Goal: Task Accomplishment & Management: Manage account settings

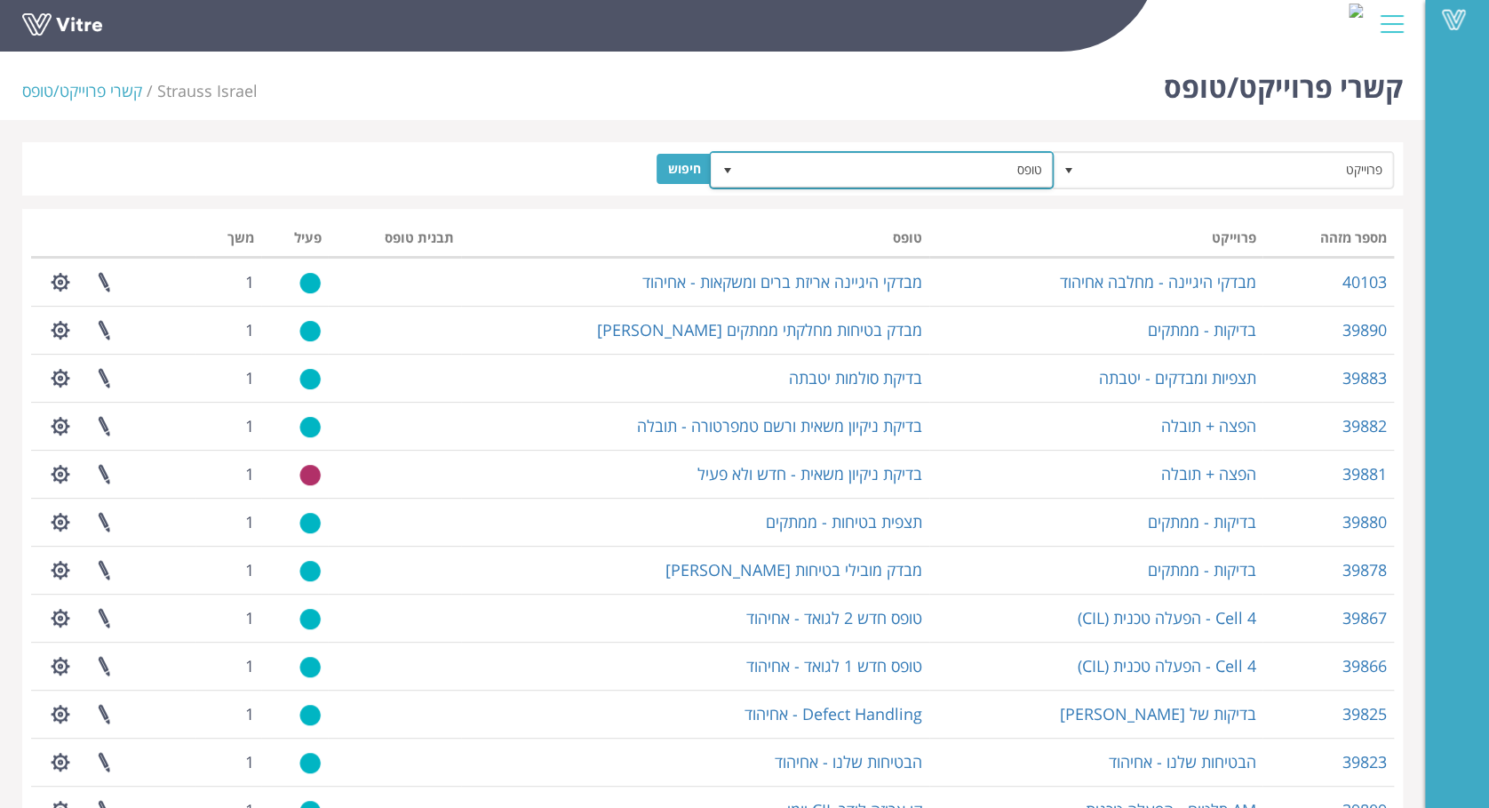
click at [917, 170] on span "טופס" at bounding box center [897, 170] width 309 height 32
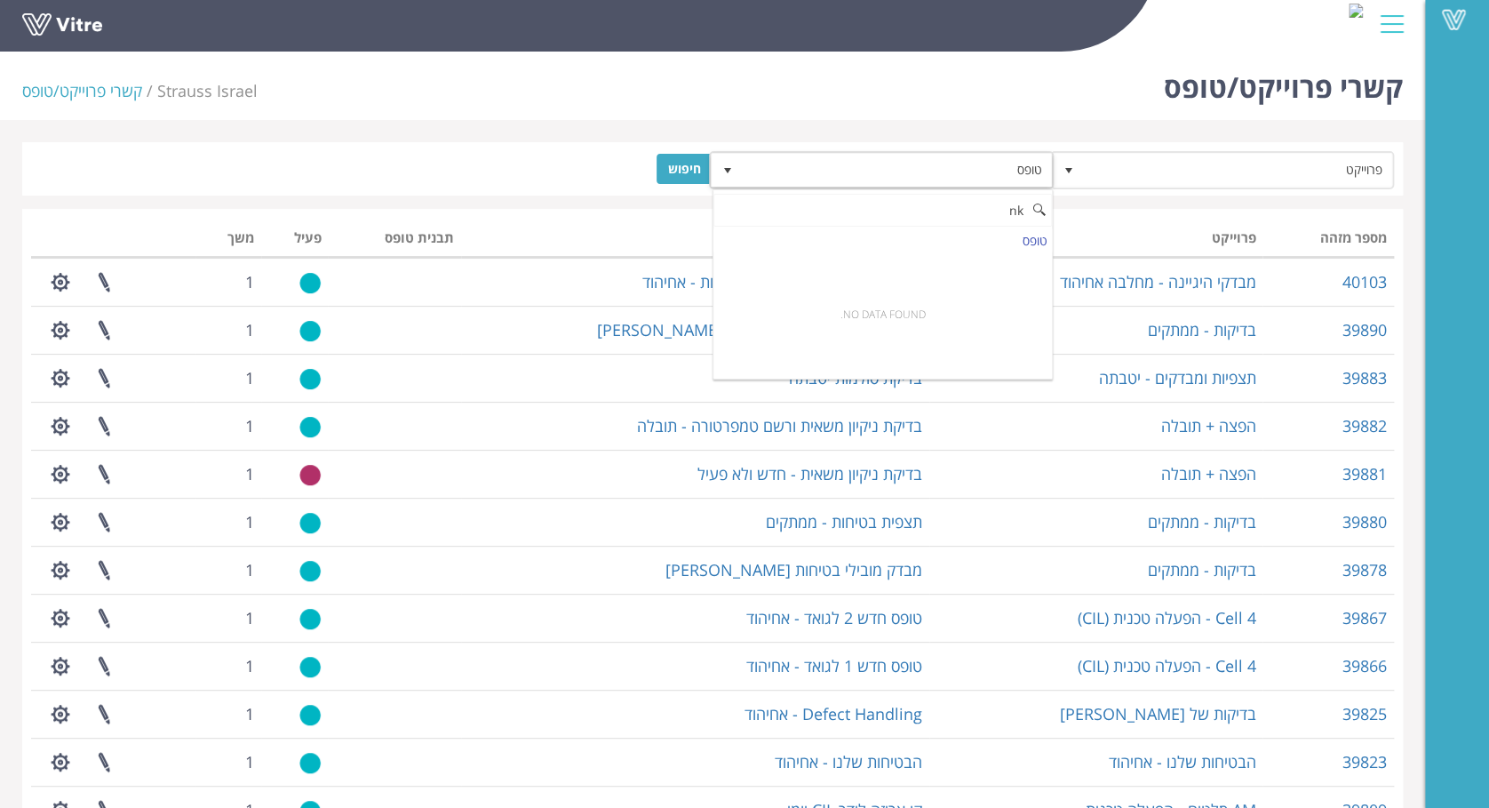
type input "n"
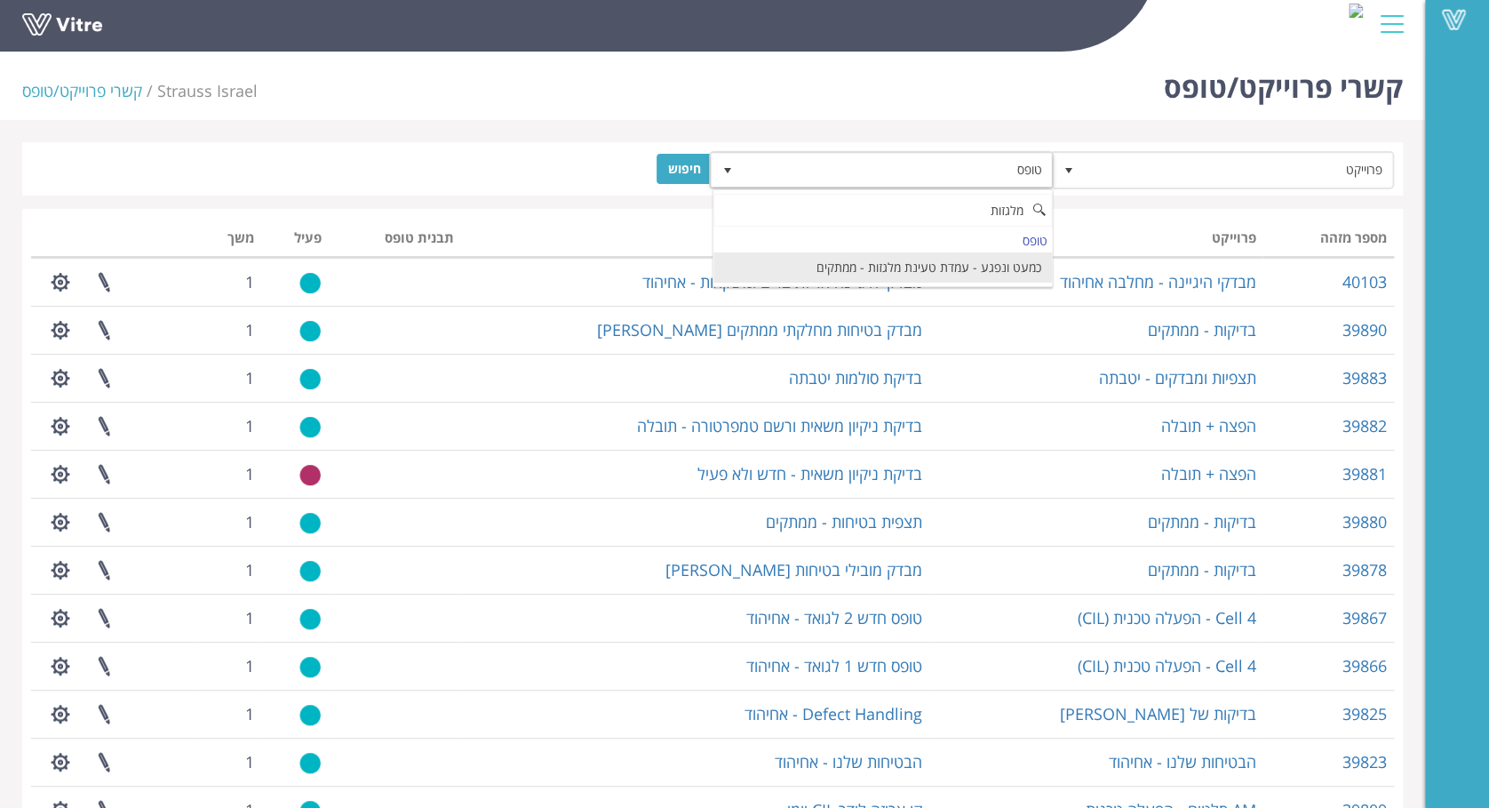
type input "מלגזות"
click at [505, 157] on form "פרוייקט טופס חיפוש" at bounding box center [712, 169] width 1363 height 36
click at [1391, 21] on div at bounding box center [1392, 24] width 40 height 48
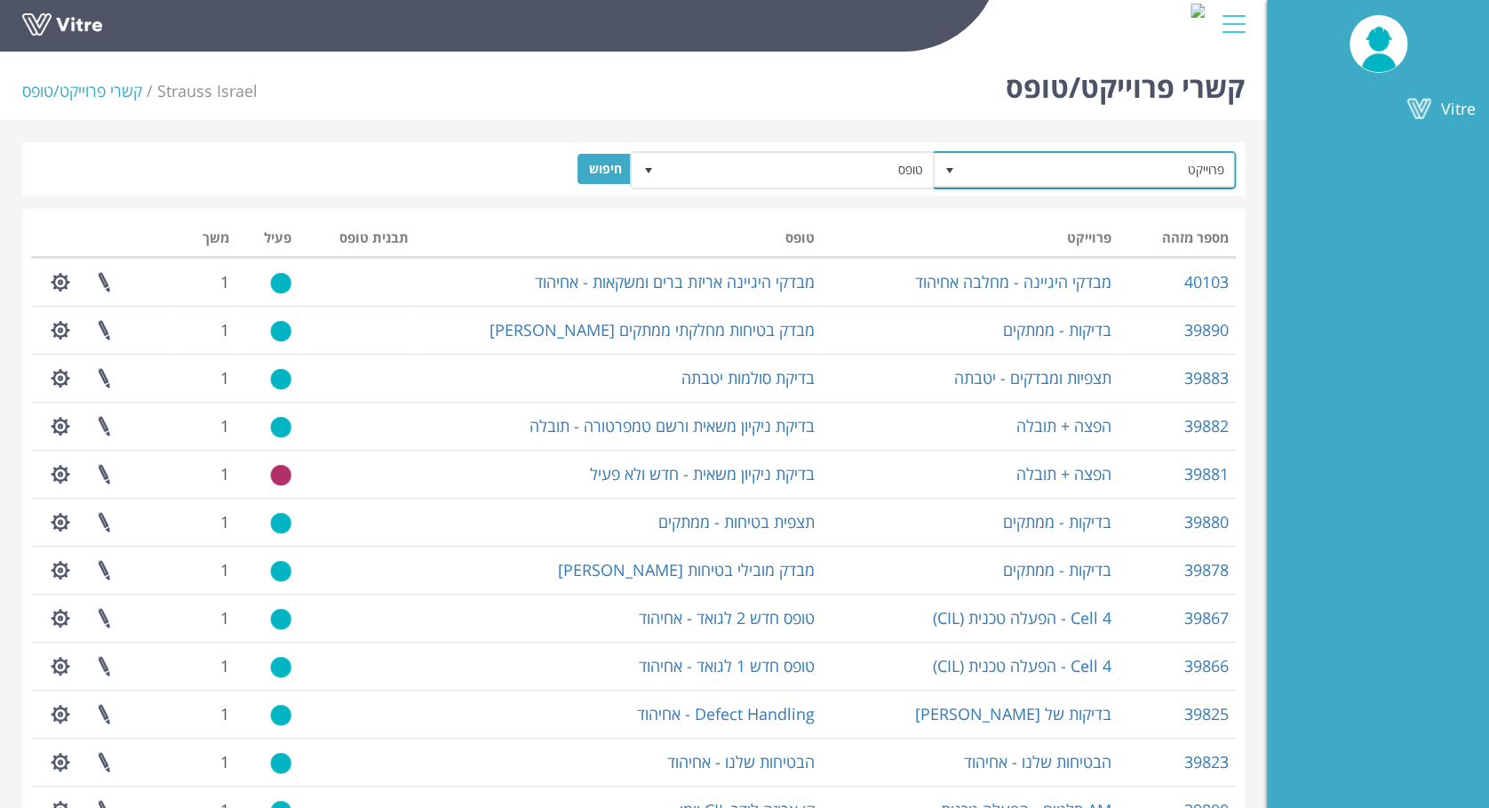
click at [1130, 174] on span "פרוייקט" at bounding box center [1099, 170] width 269 height 32
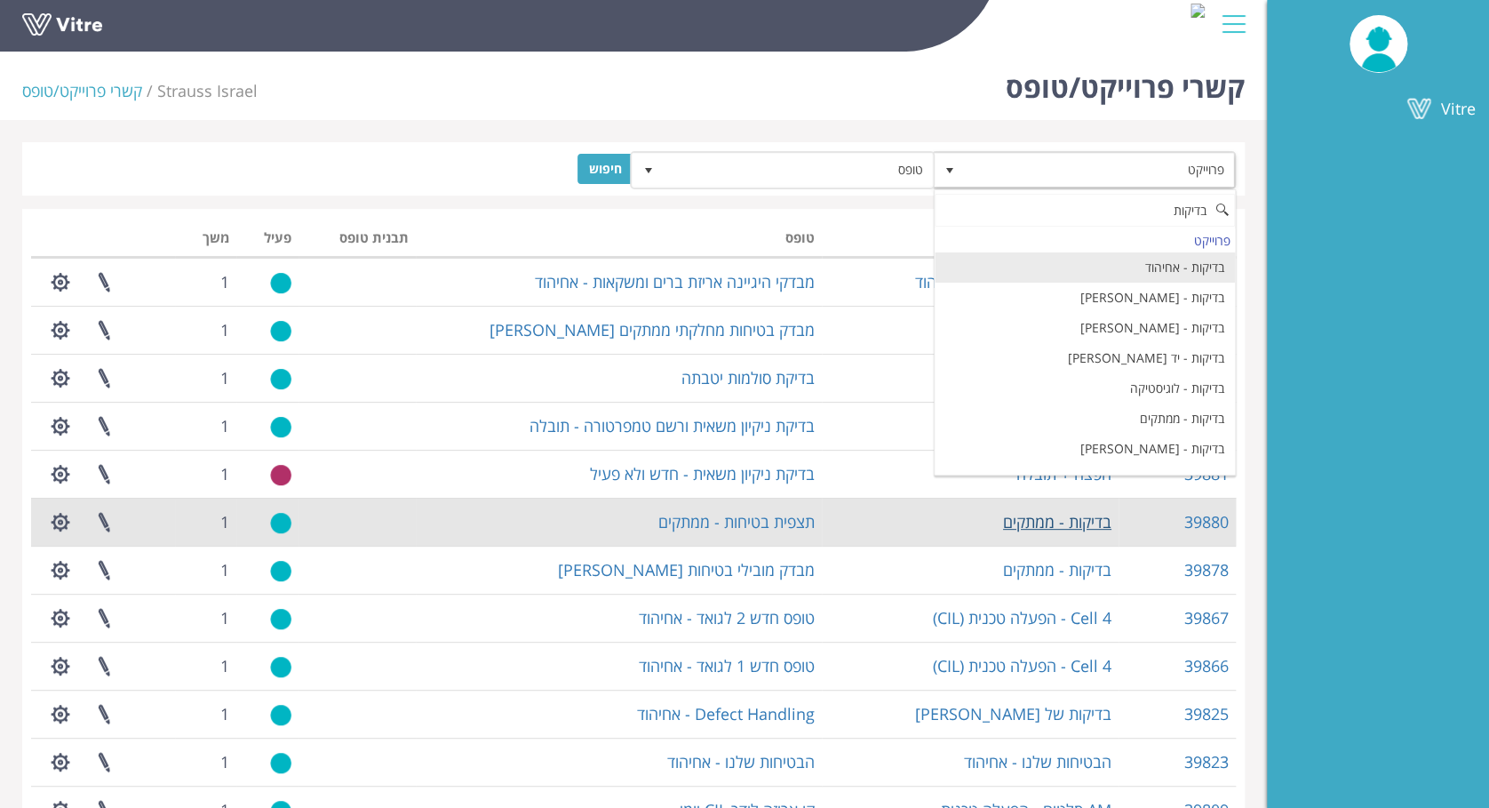
type input "בדיקות"
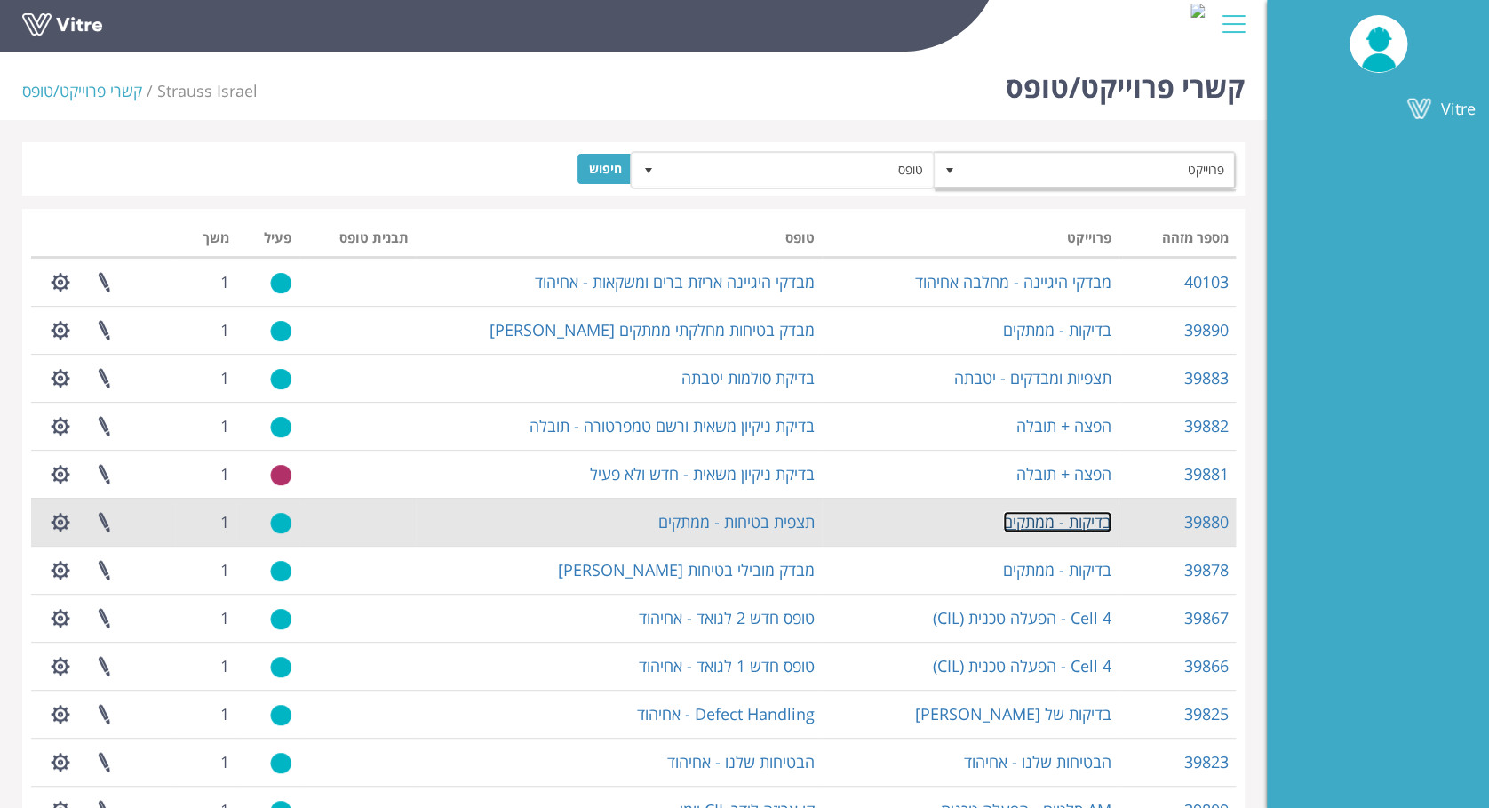
click at [1080, 526] on link "בדיקות - ממתקים" at bounding box center [1057, 521] width 108 height 21
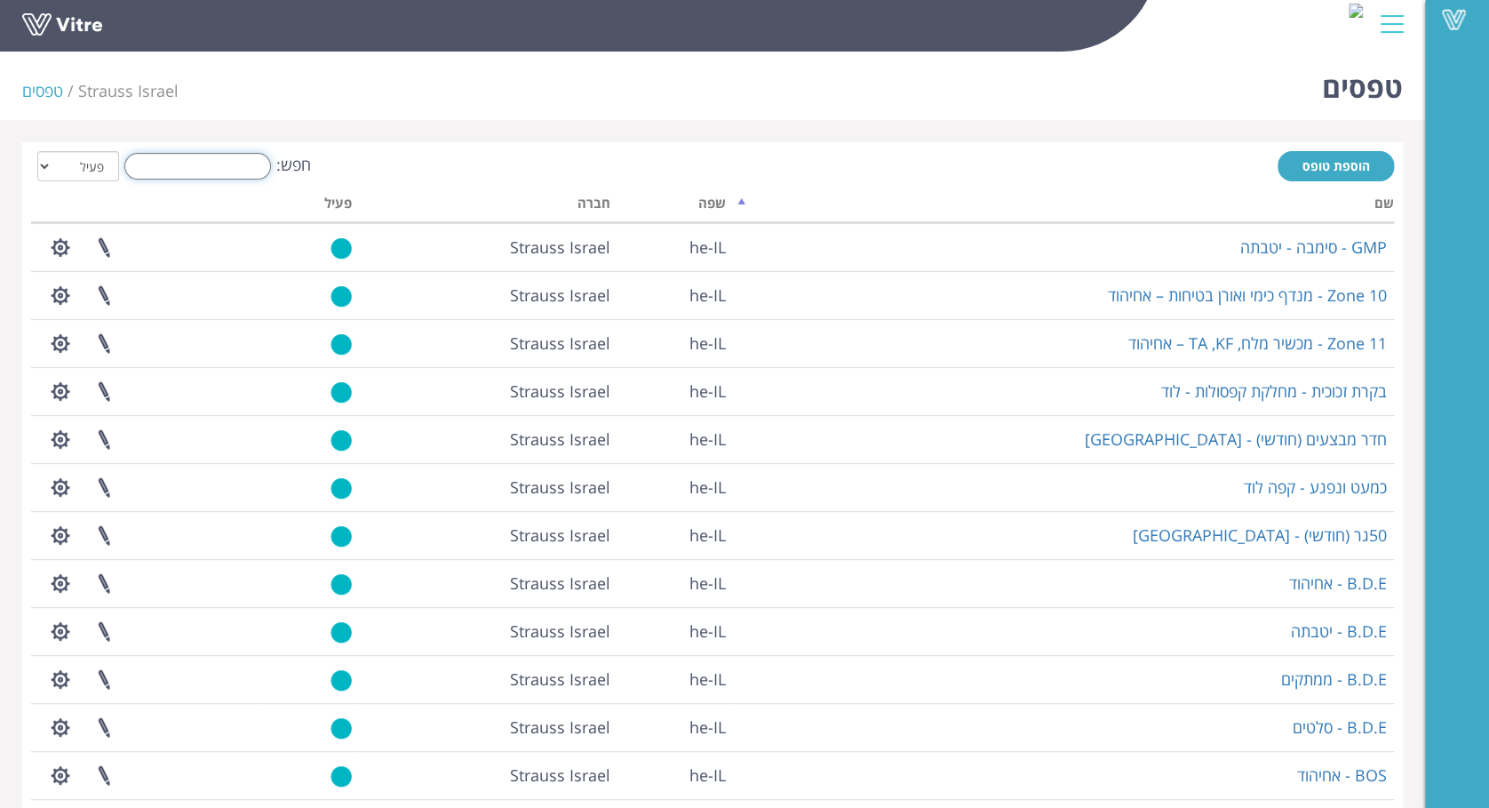
click at [230, 176] on input "חפש:" at bounding box center [197, 166] width 147 height 27
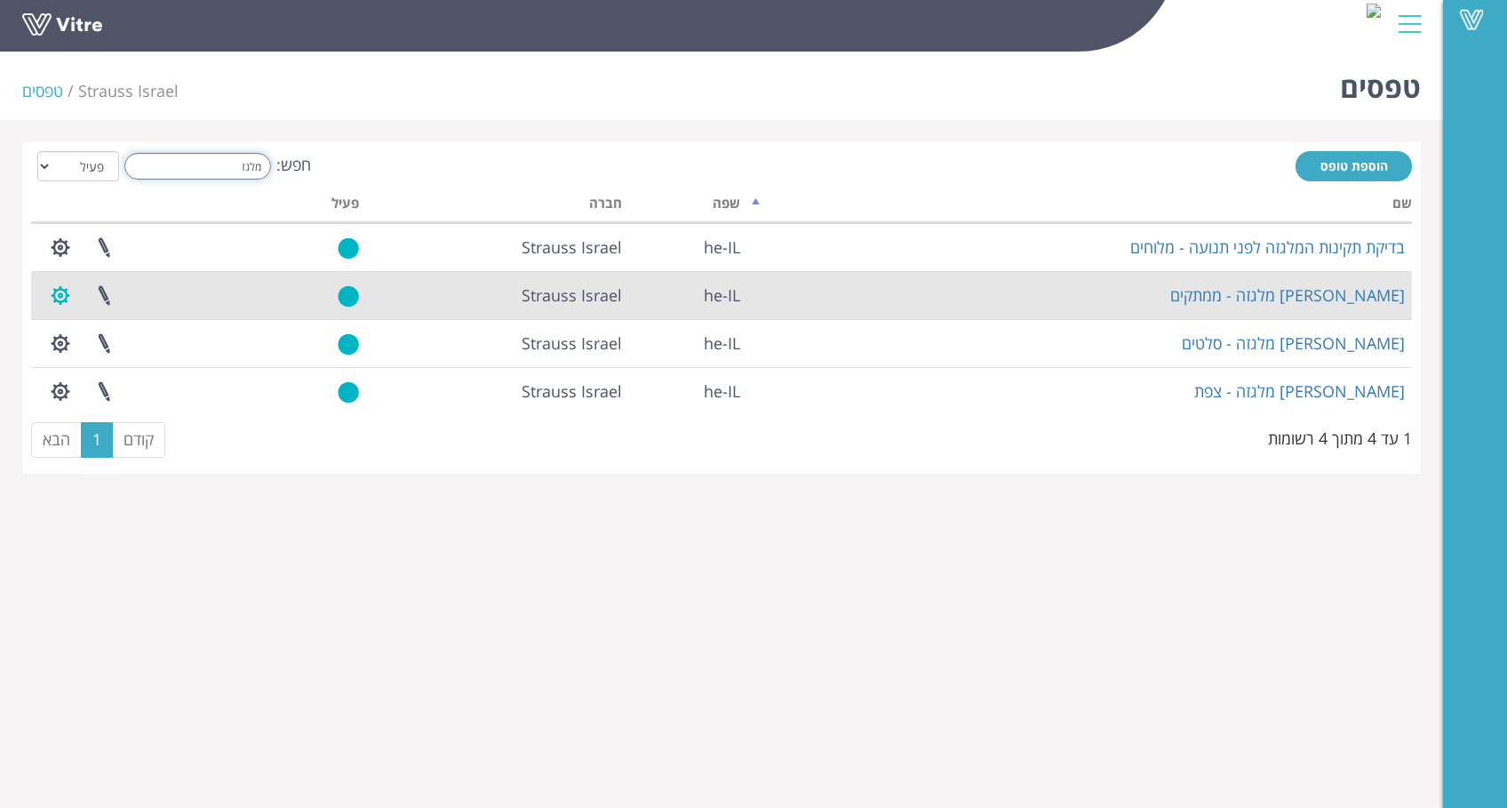
type input "מלגז"
click at [67, 289] on button "button" at bounding box center [60, 295] width 44 height 47
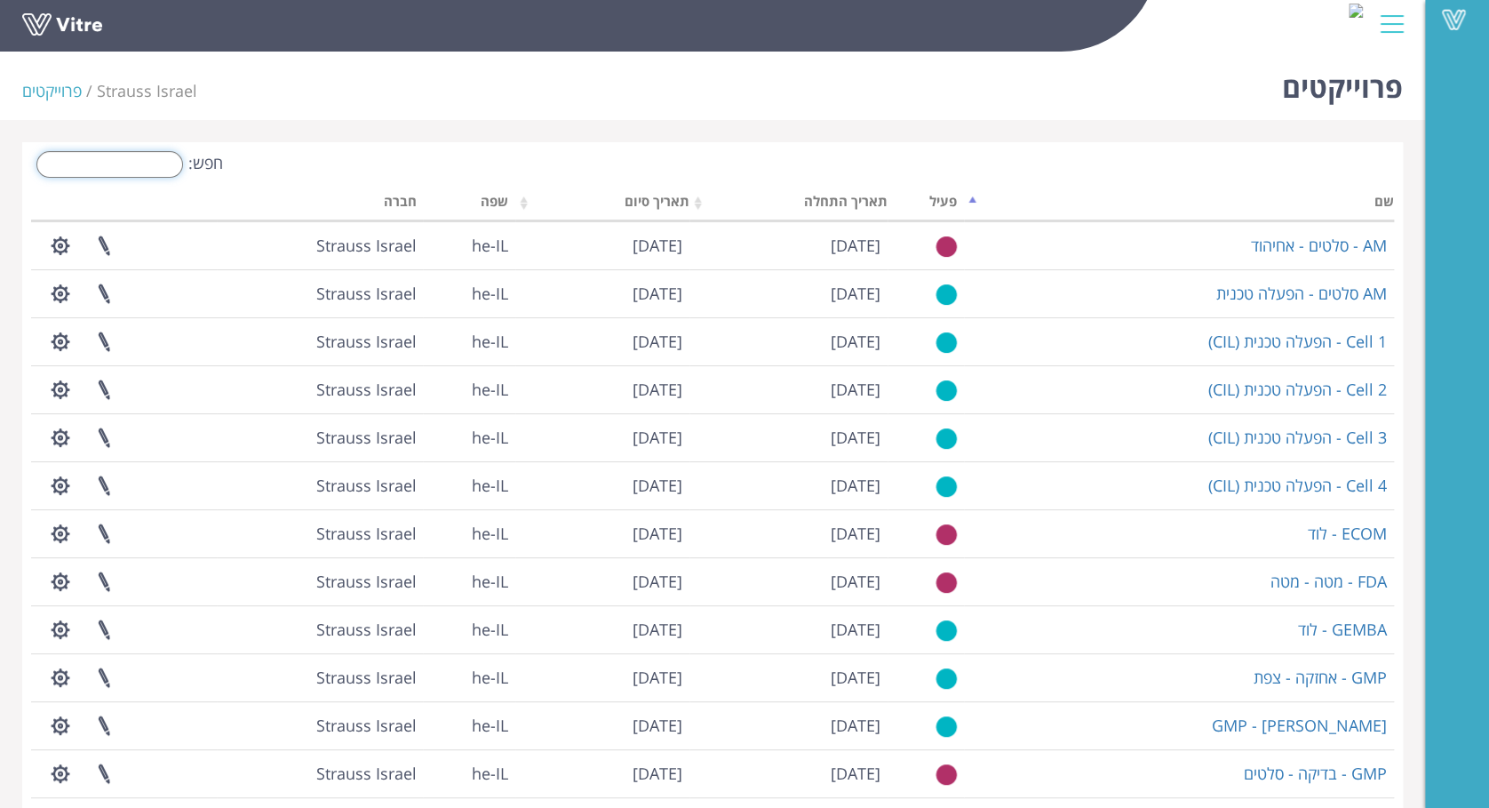
click at [149, 166] on input "חפש:" at bounding box center [109, 164] width 147 height 27
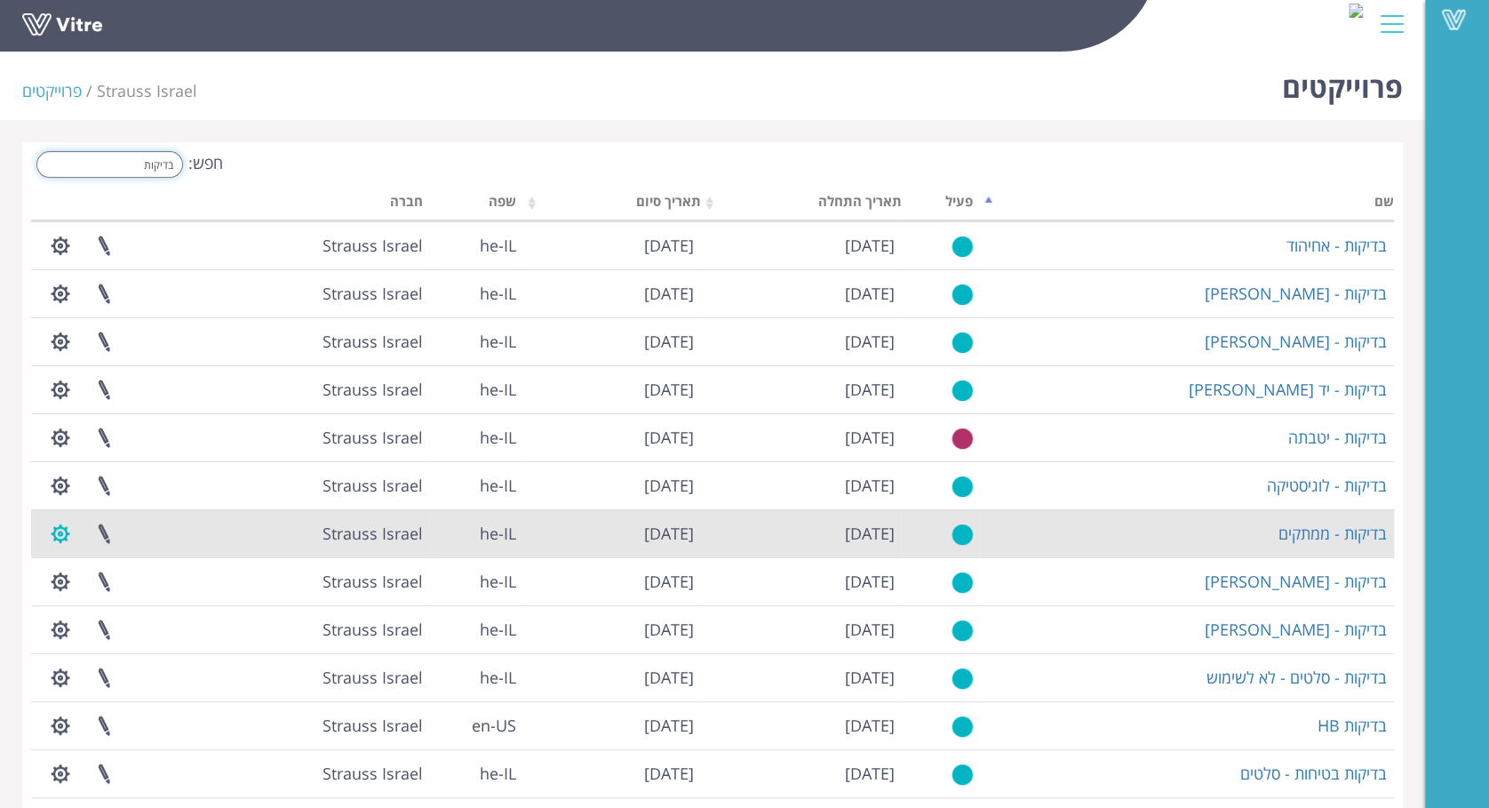
type input "בדיקות"
click at [68, 533] on button "button" at bounding box center [60, 533] width 44 height 47
click at [142, 619] on link "ניהול נמעני הודעות" at bounding box center [114, 621] width 151 height 23
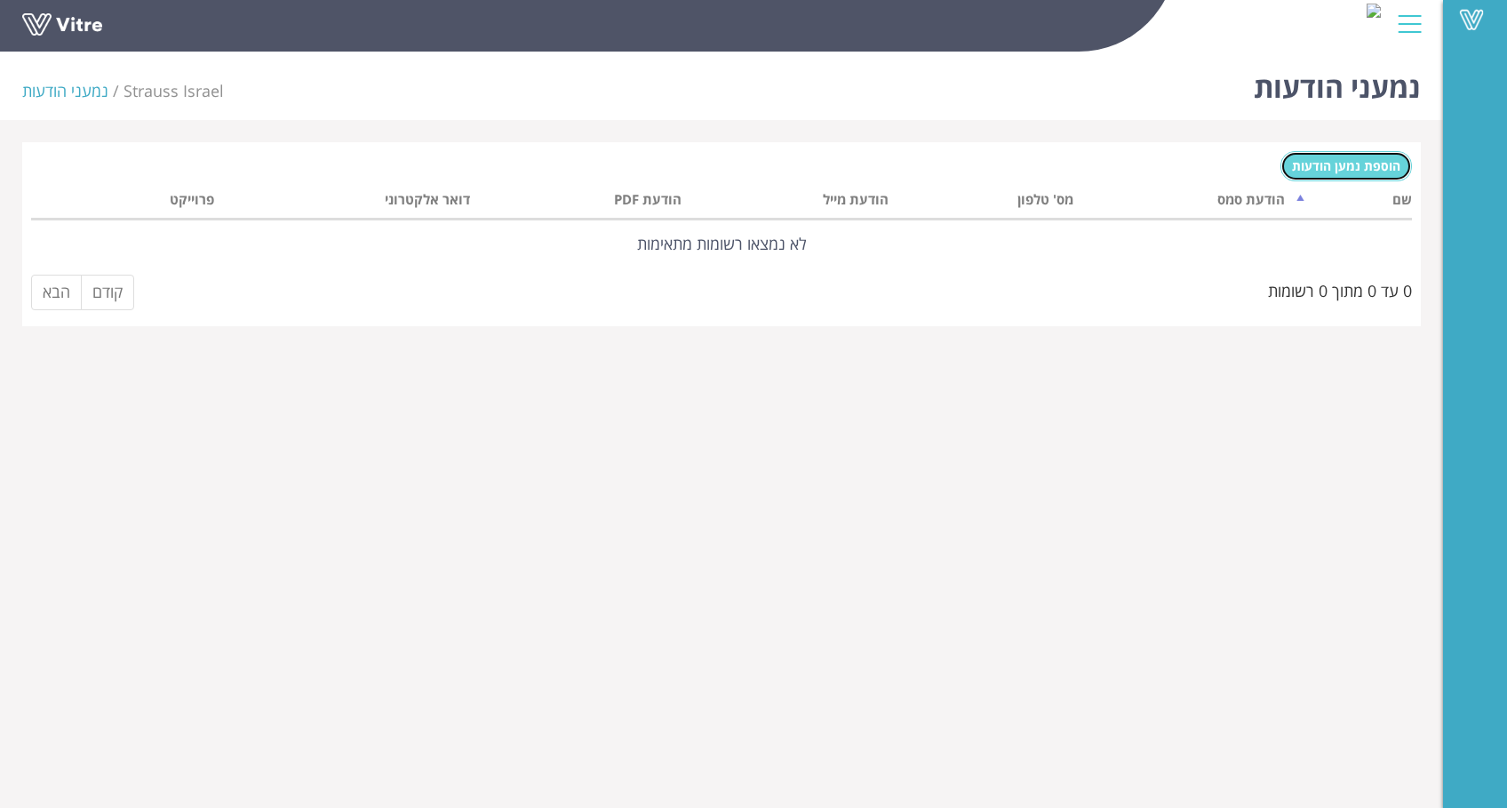
click at [1347, 162] on span "הוספת נמען הודעות" at bounding box center [1346, 165] width 108 height 17
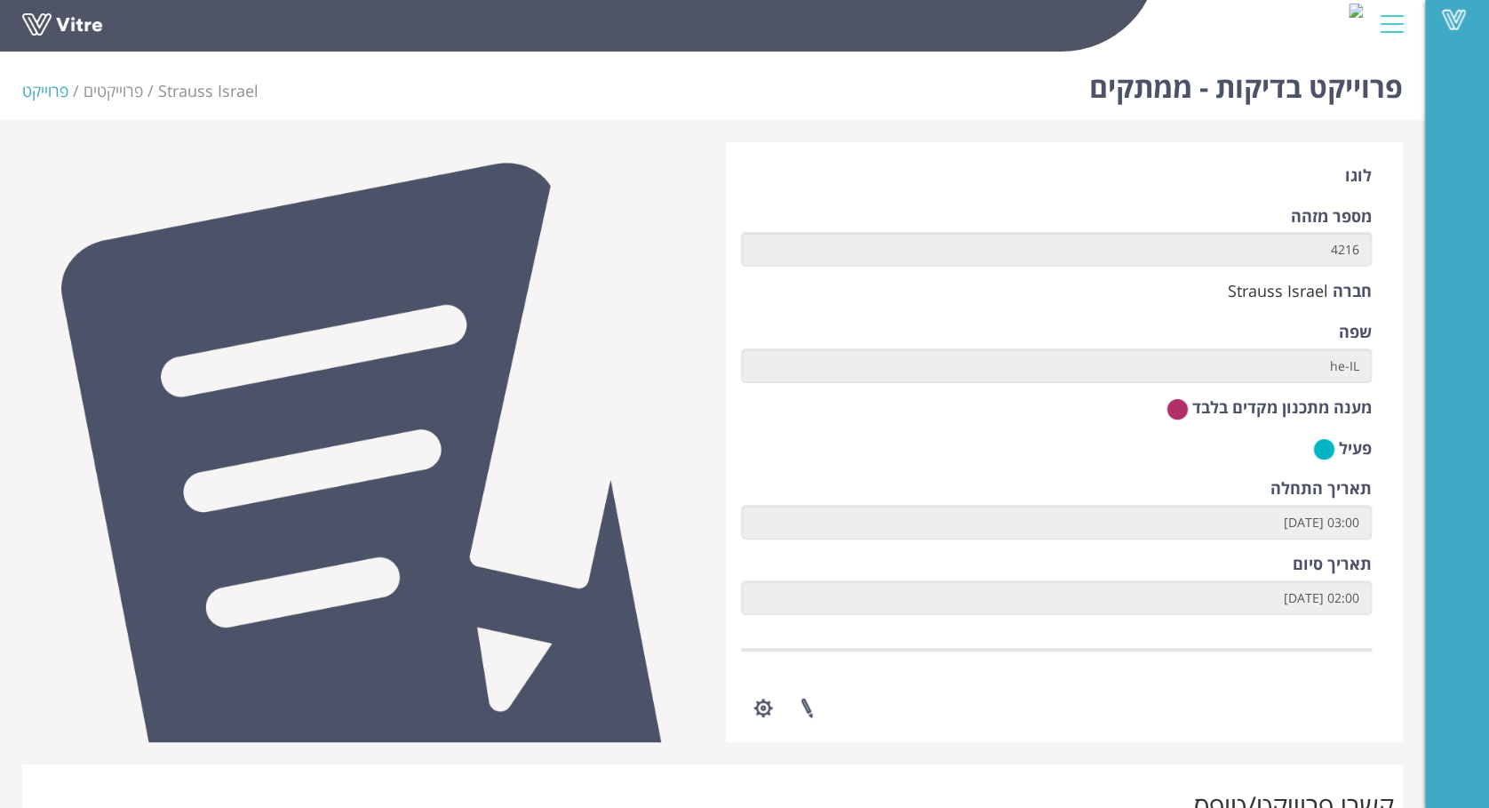
scroll to position [711, 0]
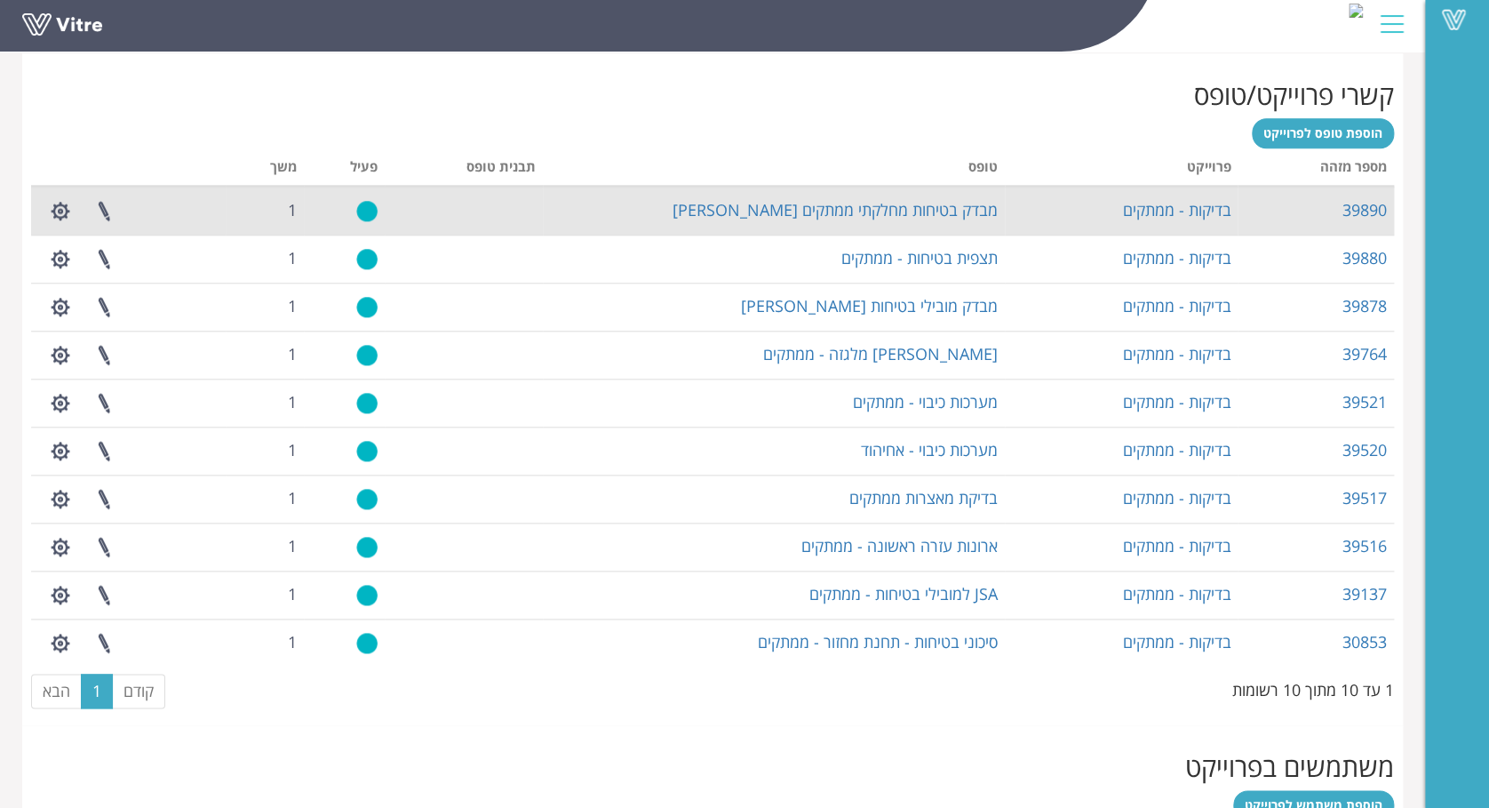
click at [1216, 230] on td "בדיקות - ממתקים" at bounding box center [1121, 211] width 233 height 48
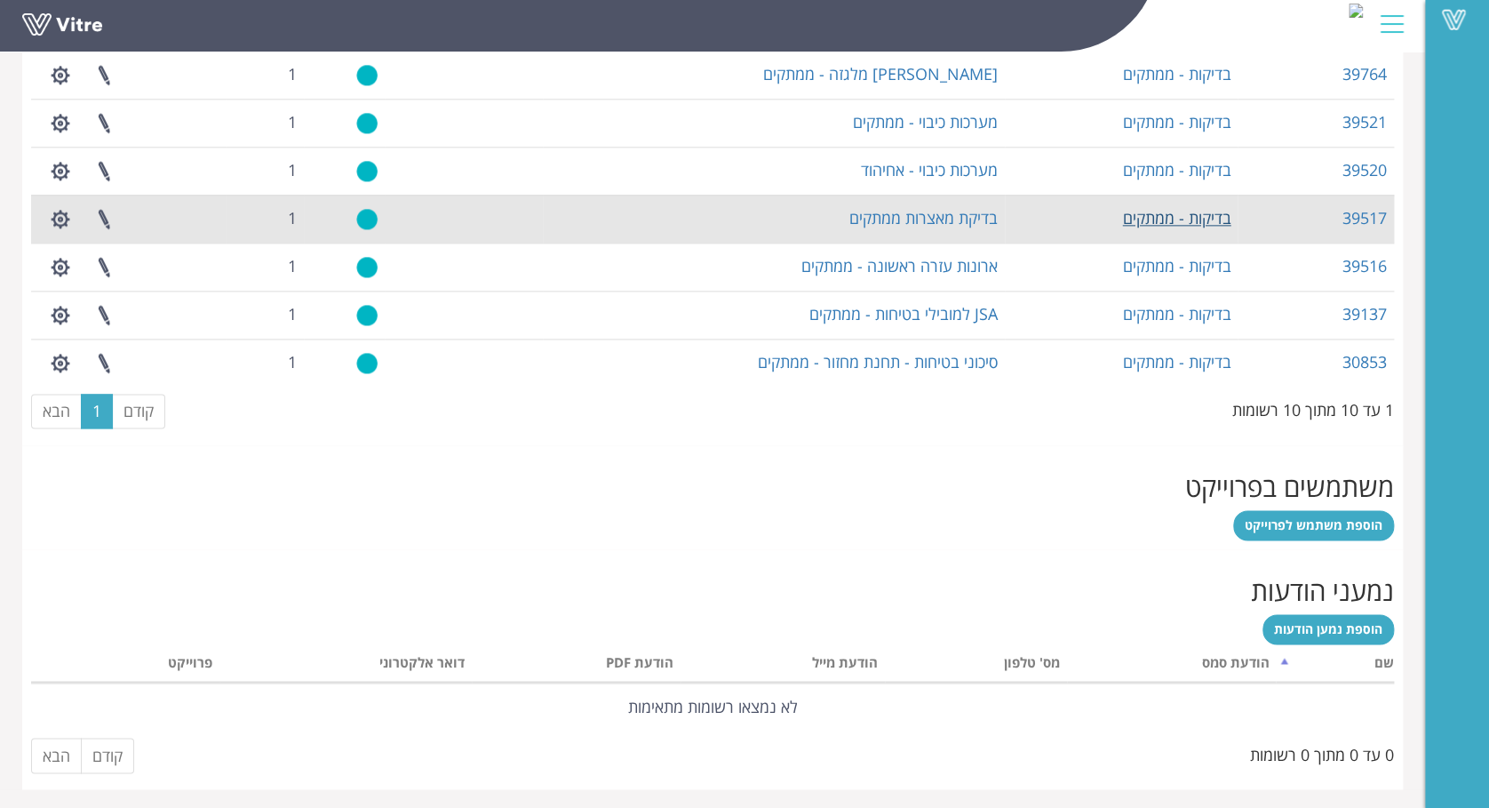
scroll to position [635, 0]
